Goal: Find specific page/section: Find specific page/section

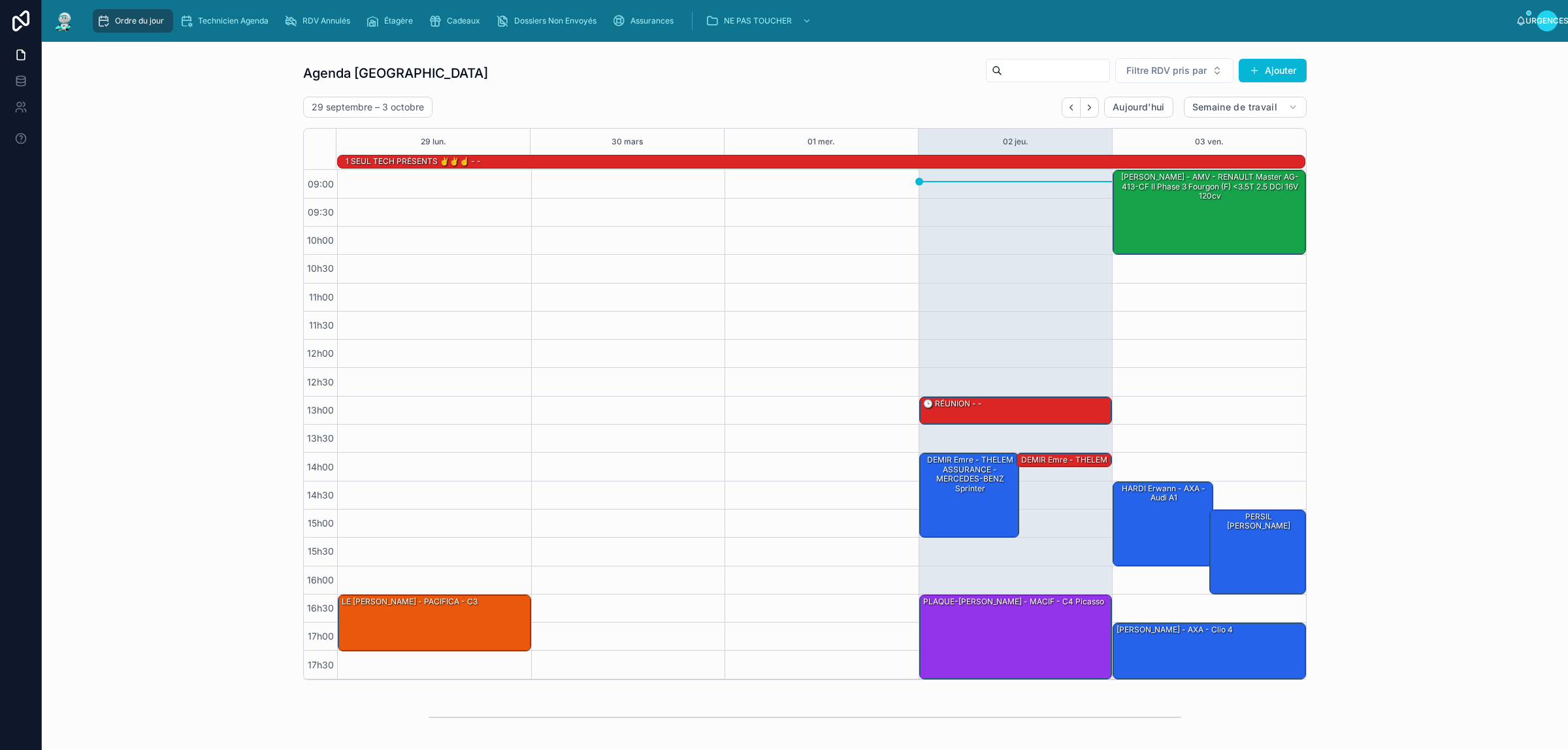
click at [1415, 353] on div "Agenda Rennes Filtre RDV pris par Ajouter [DATE] – [DATE] [DATE] Semaine de tra…" at bounding box center [805, 368] width 1505 height 633
click at [1049, 459] on font "DEMIR Emre - THELEM ASSURANCE - MERCEDES-BENZ Sprinter" at bounding box center [1064, 474] width 86 height 38
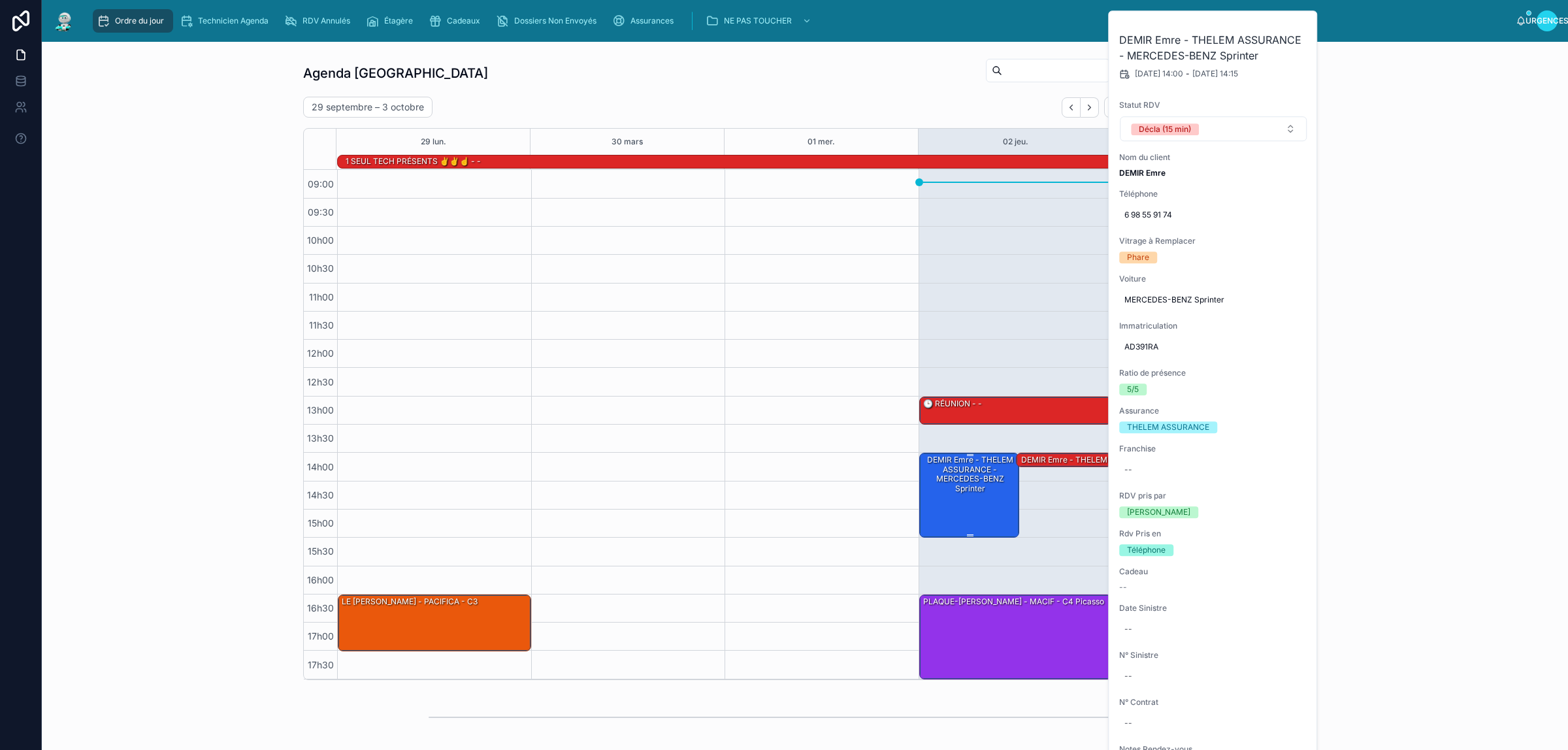
click at [970, 491] on font "DEMIR Emre - THELEM ASSURANCE - MERCEDES-BENZ Sprinter" at bounding box center [970, 474] width 86 height 38
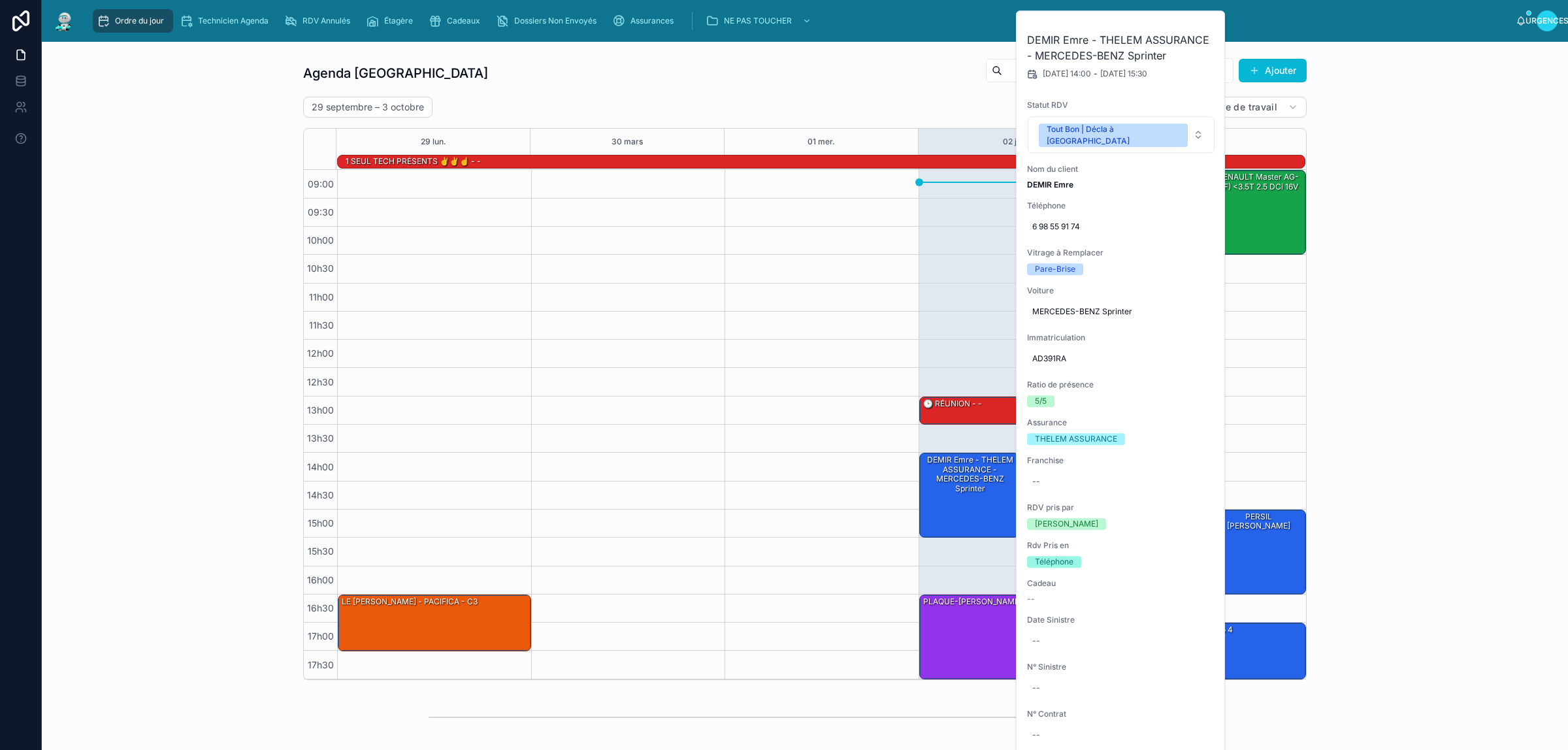
click at [812, 76] on div "Agenda Rennes Filtre RDV pris par [PERSON_NAME]" at bounding box center [805, 73] width 1003 height 31
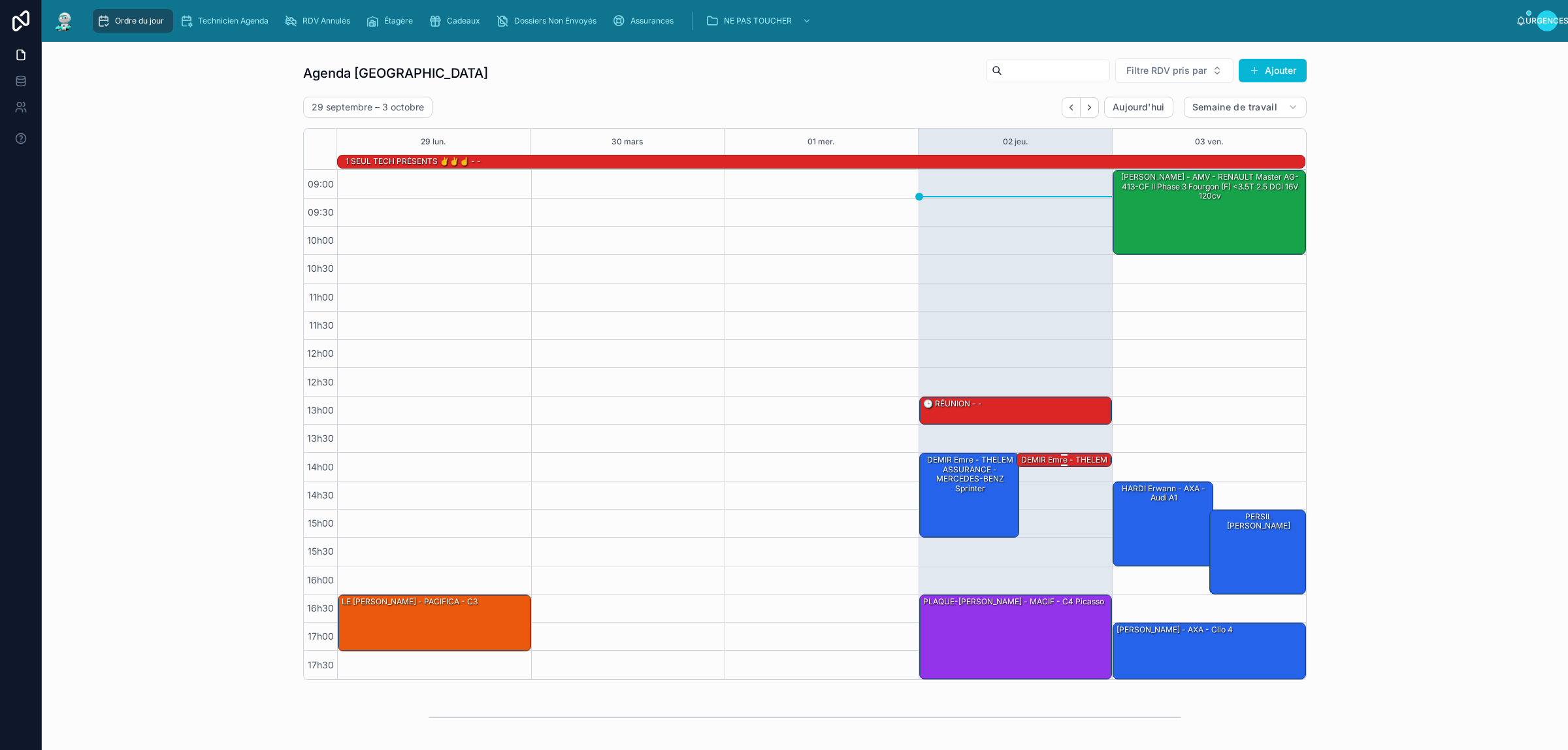
click at [1053, 461] on font "DEMIR Emre - THELEM ASSURANCE - MERCEDES-BENZ Sprinter" at bounding box center [1064, 474] width 86 height 38
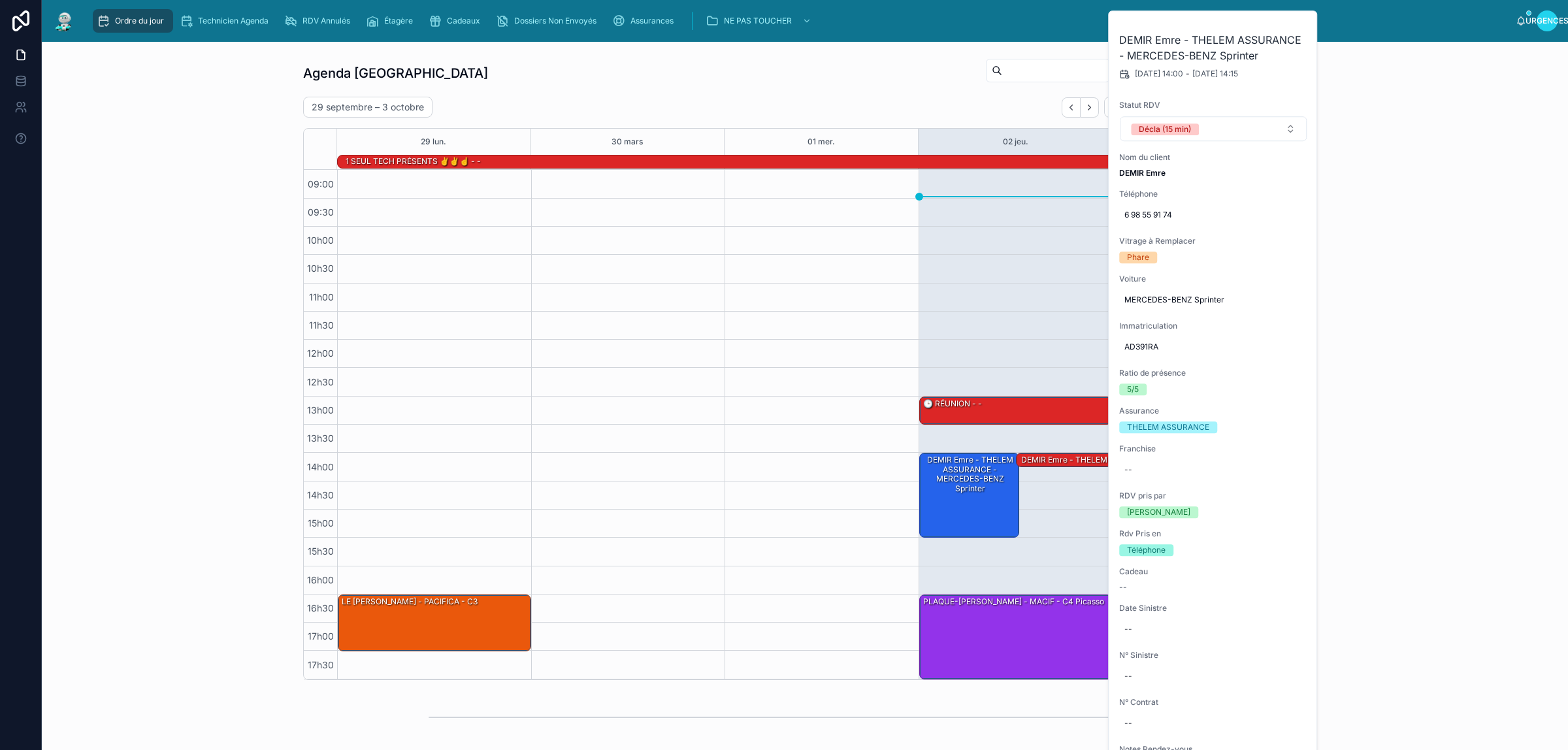
click at [658, 66] on div "Agenda Rennes Filtre RDV pris par [PERSON_NAME]" at bounding box center [805, 73] width 1003 height 31
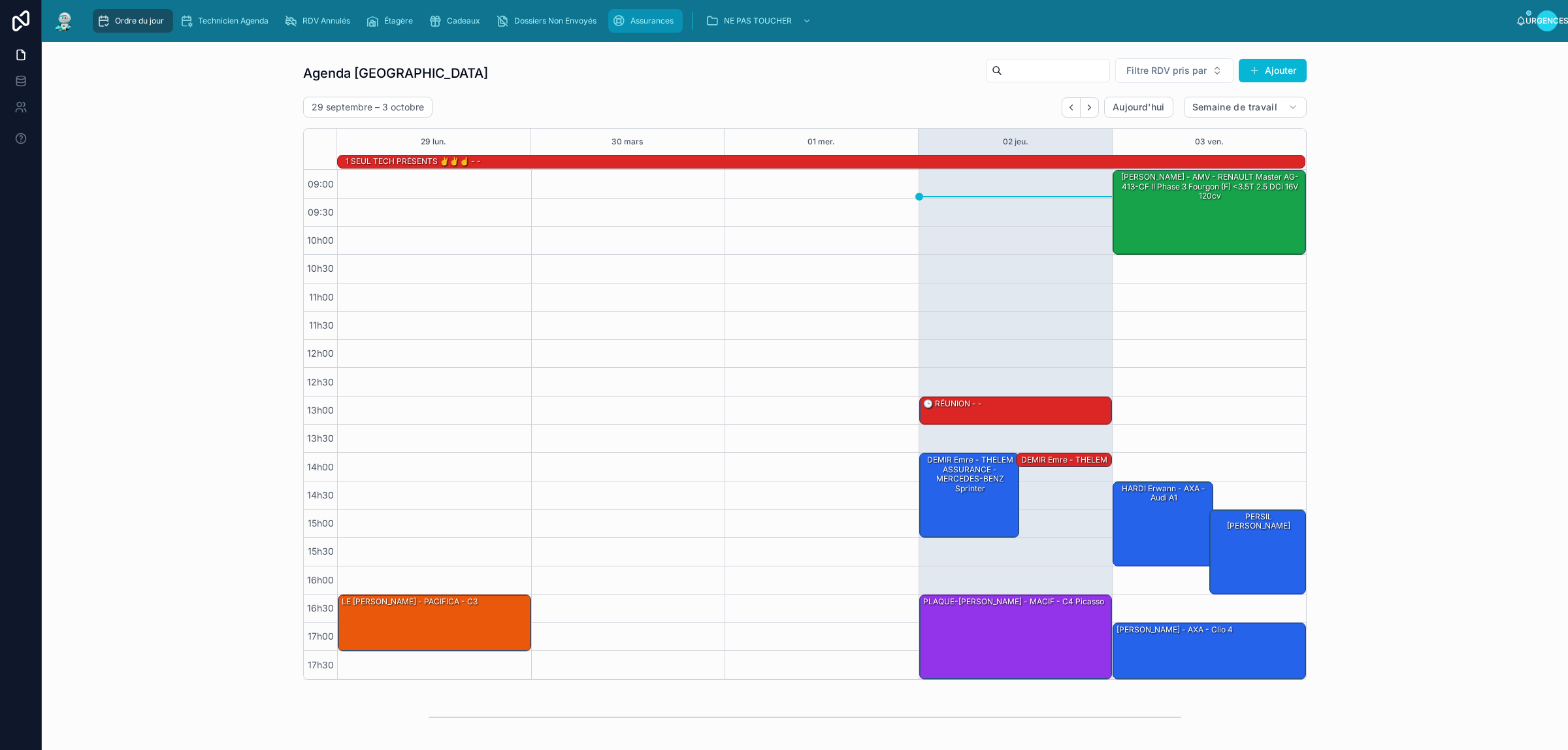
click at [644, 21] on font "Assurances" at bounding box center [652, 20] width 43 height 10
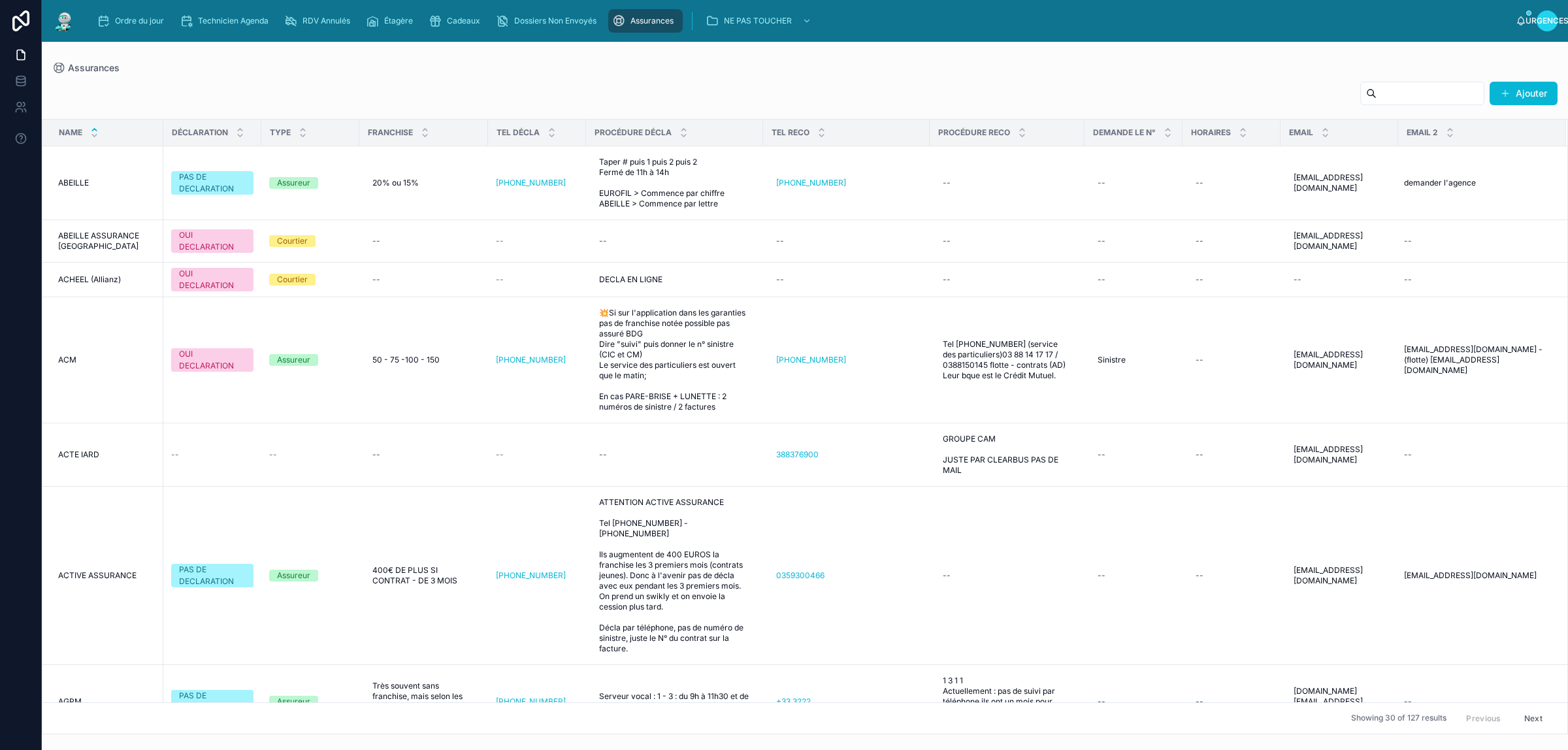
click at [1379, 99] on input "text" at bounding box center [1430, 93] width 107 height 18
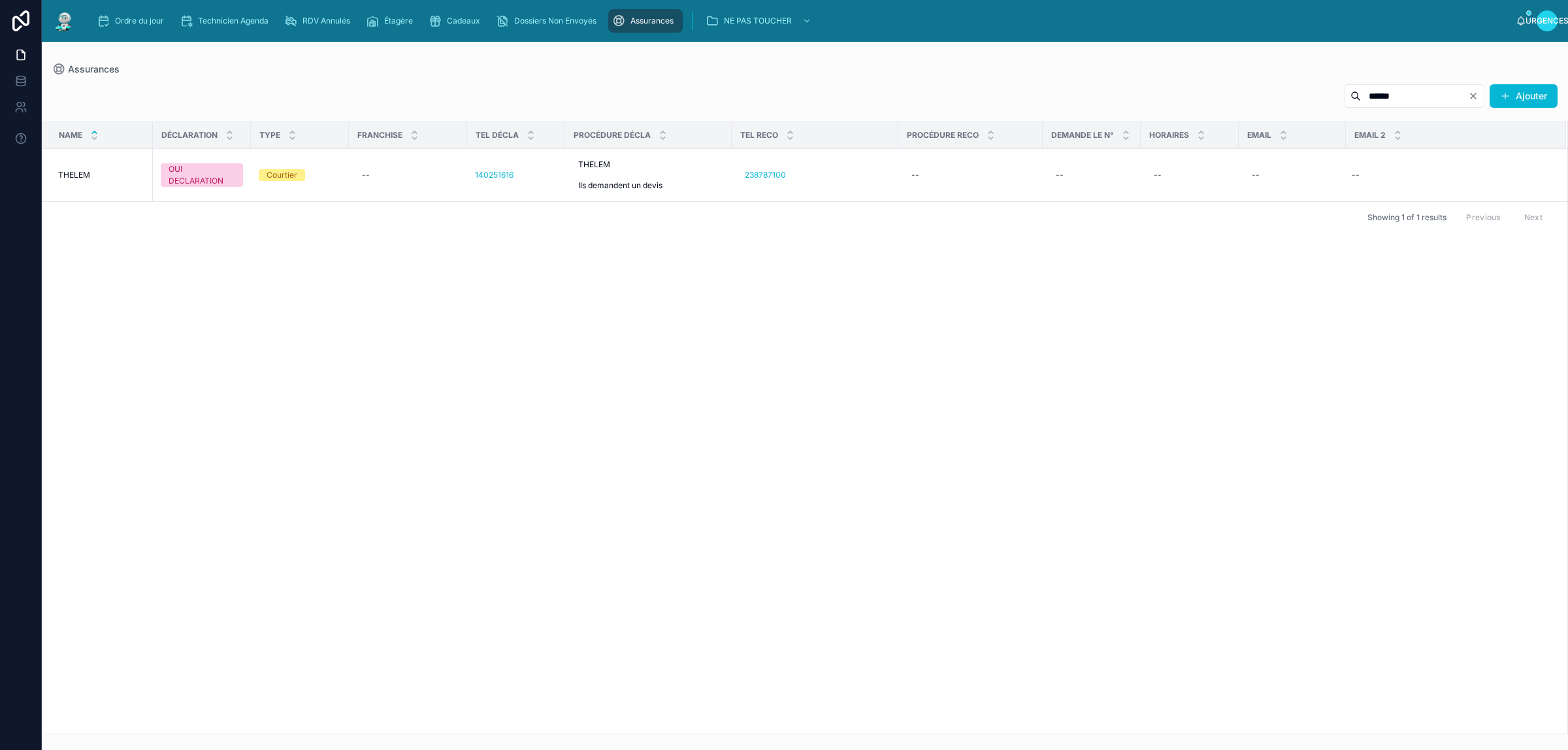
type input "******"
click at [145, 21] on font "Ordre du jour" at bounding box center [139, 20] width 49 height 10
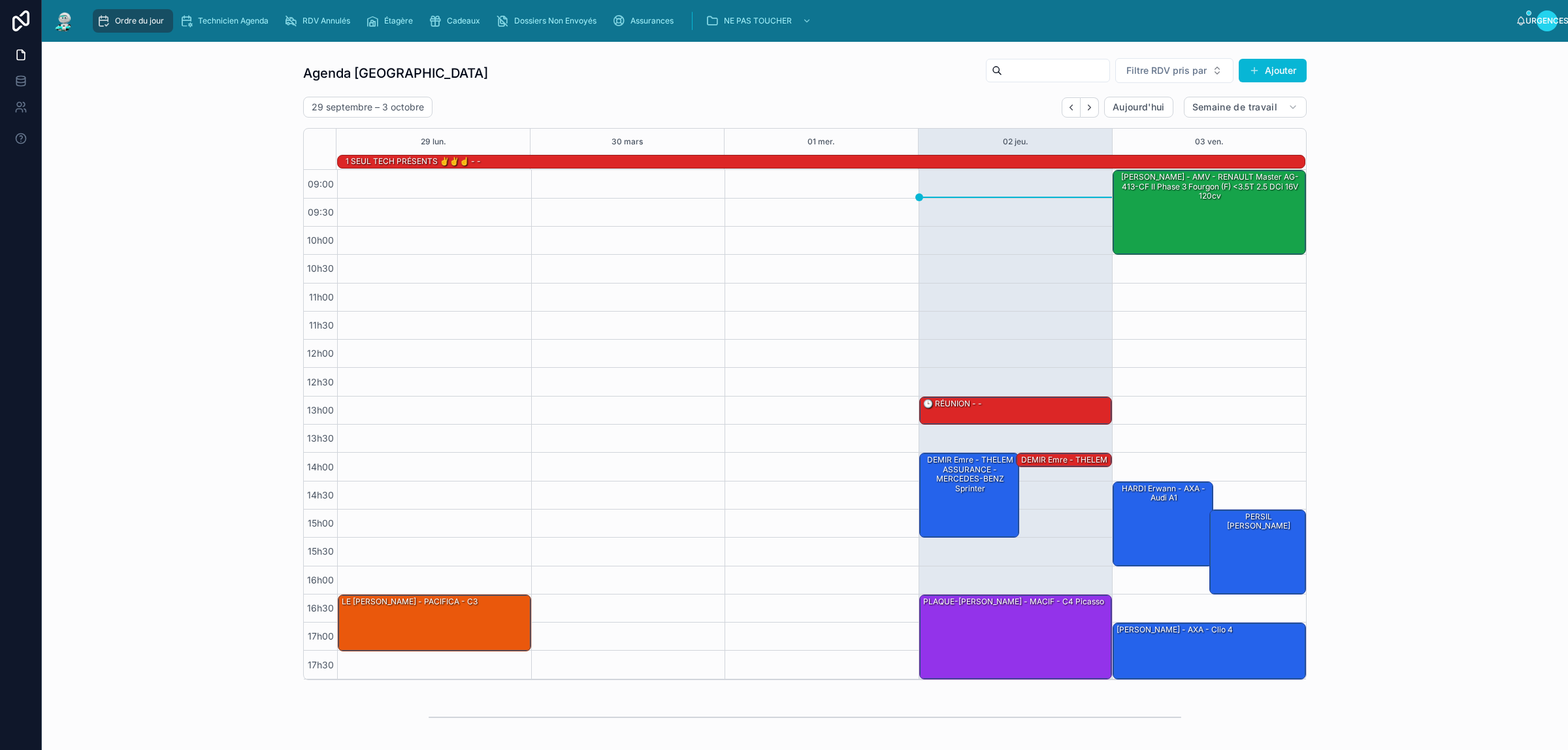
click at [815, 69] on div "Agenda Rennes Filtre RDV pris par [PERSON_NAME]" at bounding box center [805, 73] width 1003 height 31
click at [1084, 103] on icon "Suivant" at bounding box center [1089, 107] width 10 height 10
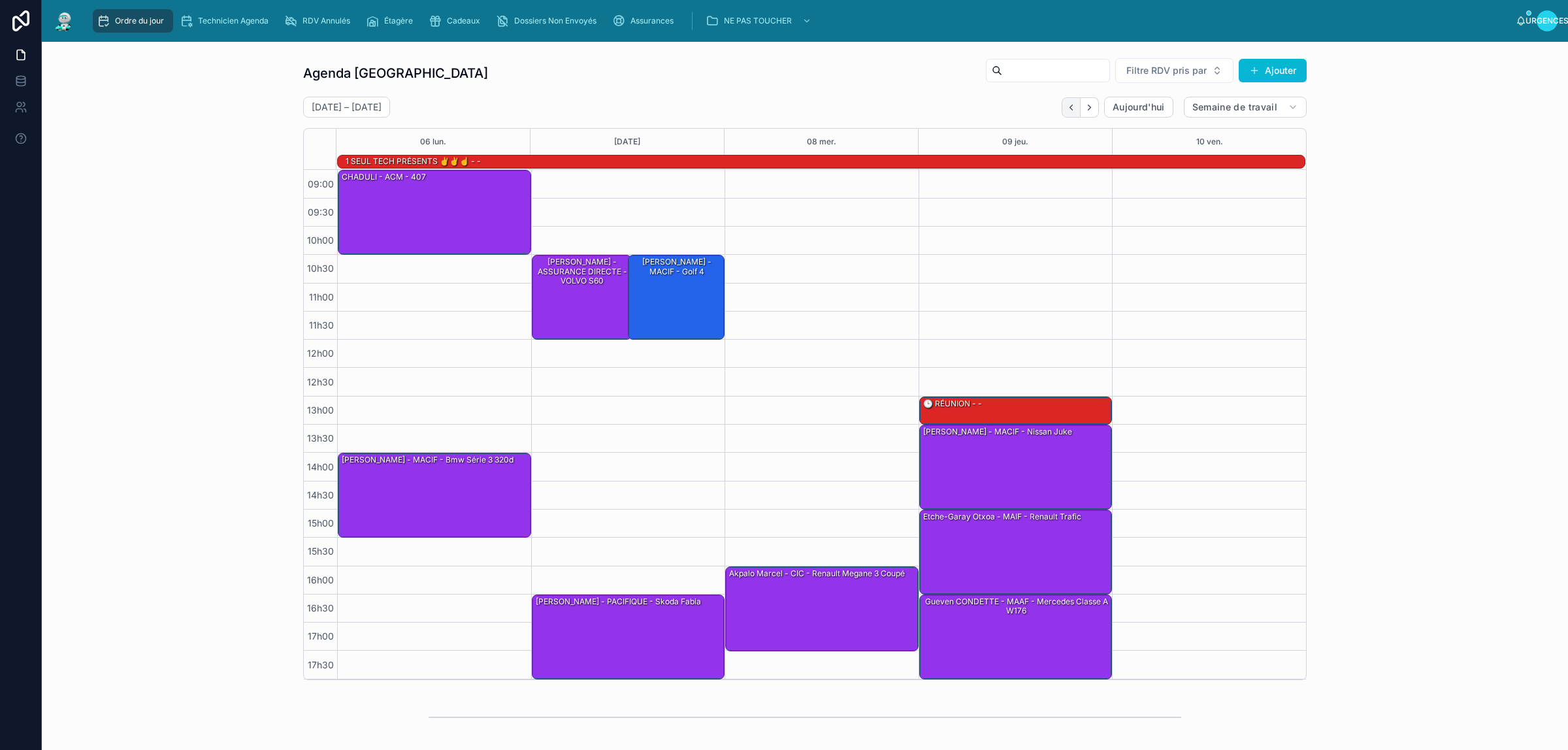
click at [1066, 111] on icon "Retour" at bounding box center [1071, 107] width 10 height 10
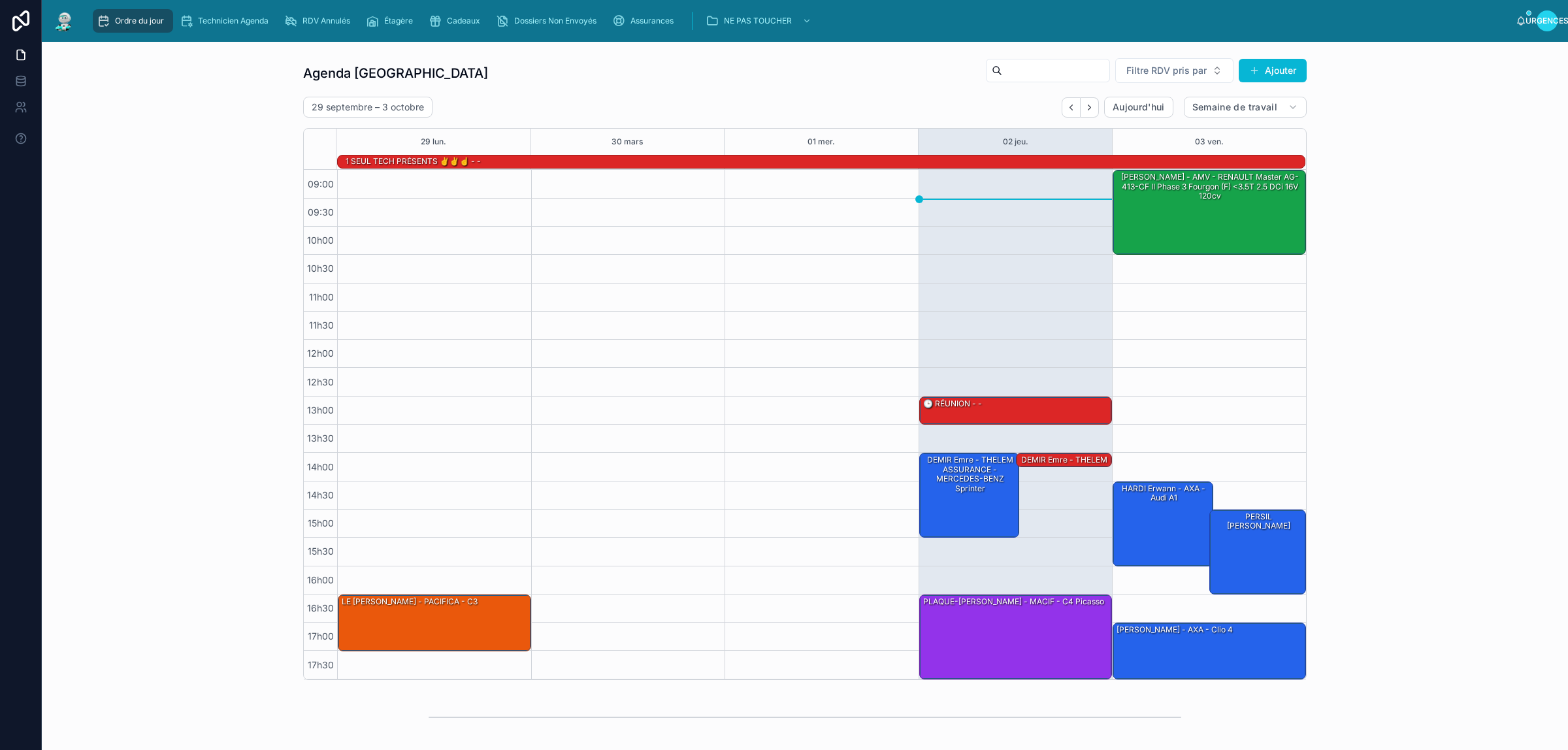
click at [172, 157] on div "Agenda Rennes Filtre RDV pris par Ajouter [DATE] – [DATE] [DATE] Semaine de tra…" at bounding box center [805, 368] width 1505 height 633
click at [1255, 557] on div "PERSIL [PERSON_NAME]" at bounding box center [1258, 551] width 93 height 82
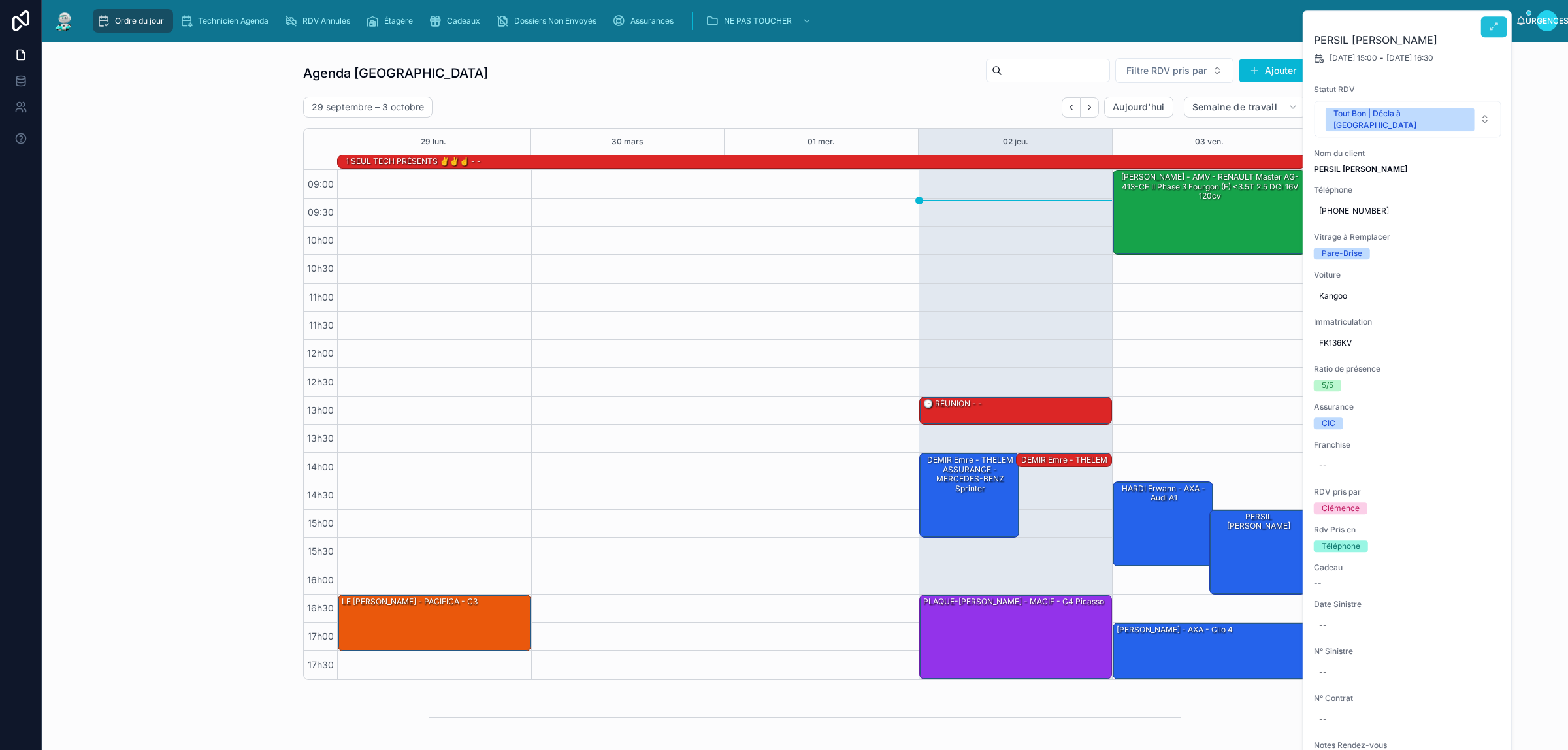
click at [1496, 24] on icon at bounding box center [1494, 26] width 10 height 10
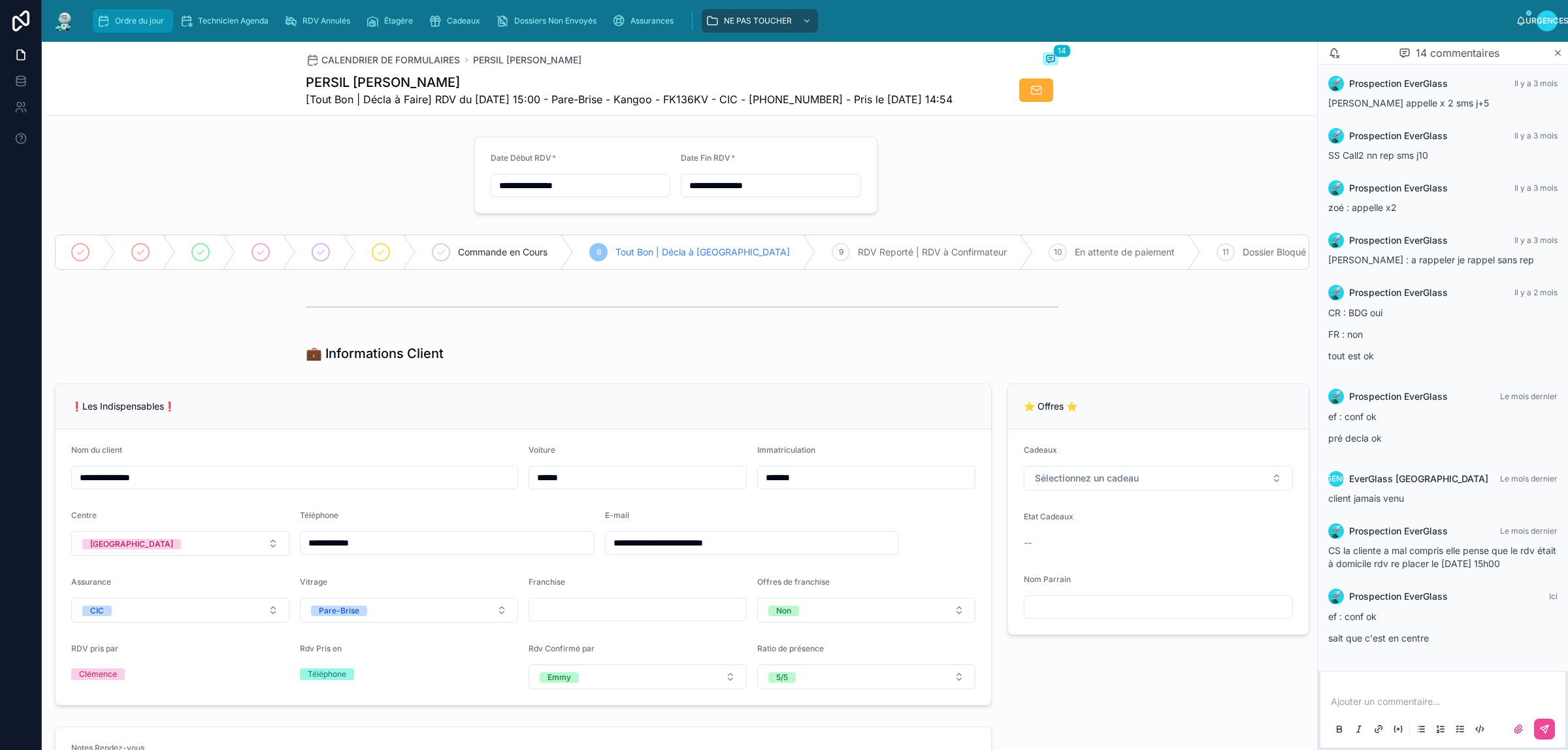
click at [141, 24] on font "Ordre du jour" at bounding box center [139, 20] width 49 height 10
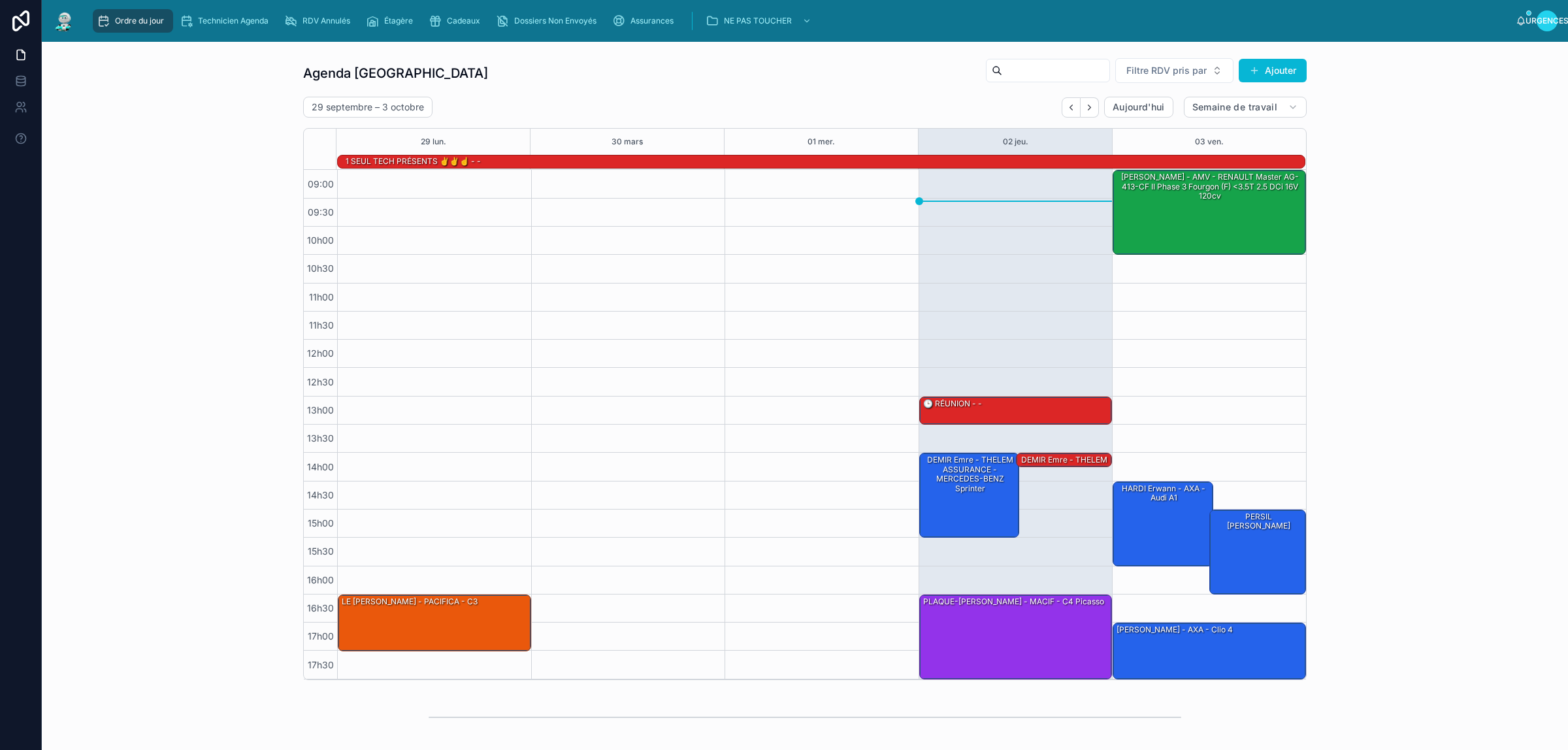
click at [647, 76] on div "Agenda Rennes Filtre RDV pris par [PERSON_NAME]" at bounding box center [805, 73] width 1003 height 31
click at [642, 76] on div "Agenda Rennes Filtre RDV pris par [PERSON_NAME]" at bounding box center [805, 73] width 1003 height 31
click at [644, 76] on div "Agenda Rennes Filtre RDV pris par [PERSON_NAME]" at bounding box center [805, 73] width 1003 height 31
click at [642, 76] on div "Agenda Rennes Filtre RDV pris par [PERSON_NAME]" at bounding box center [805, 73] width 1003 height 31
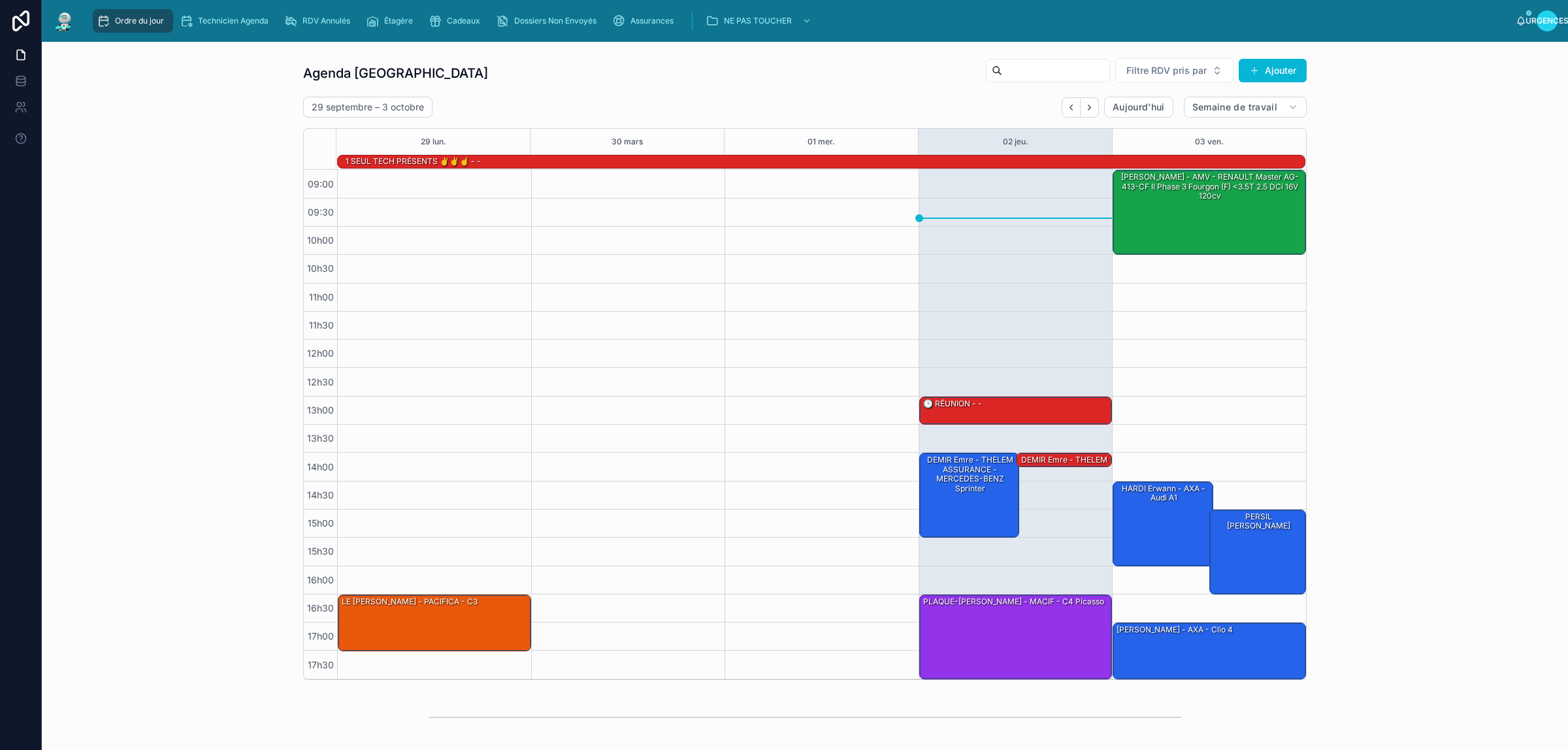
click at [235, 174] on div "Agenda Rennes Filtre RDV pris par Ajouter [DATE] – [DATE] [DATE] Semaine de tra…" at bounding box center [805, 368] width 1505 height 633
